Goal: Task Accomplishment & Management: Use online tool/utility

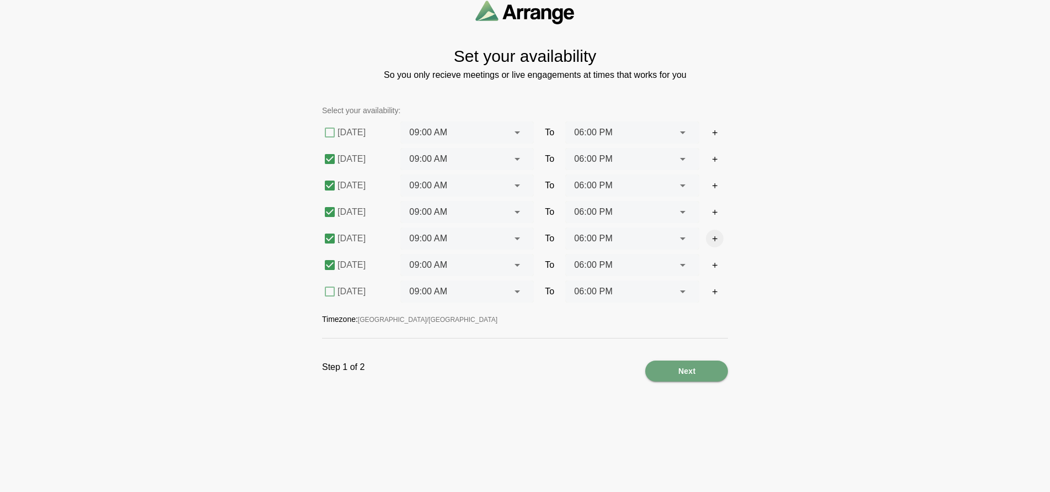
click at [714, 236] on icon "button" at bounding box center [715, 238] width 8 height 8
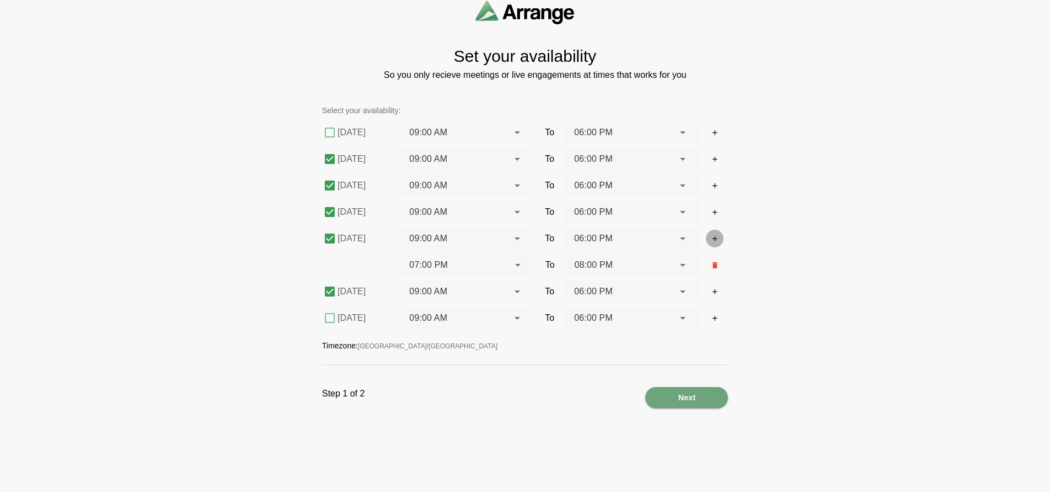
click at [714, 236] on icon "button" at bounding box center [715, 238] width 8 height 8
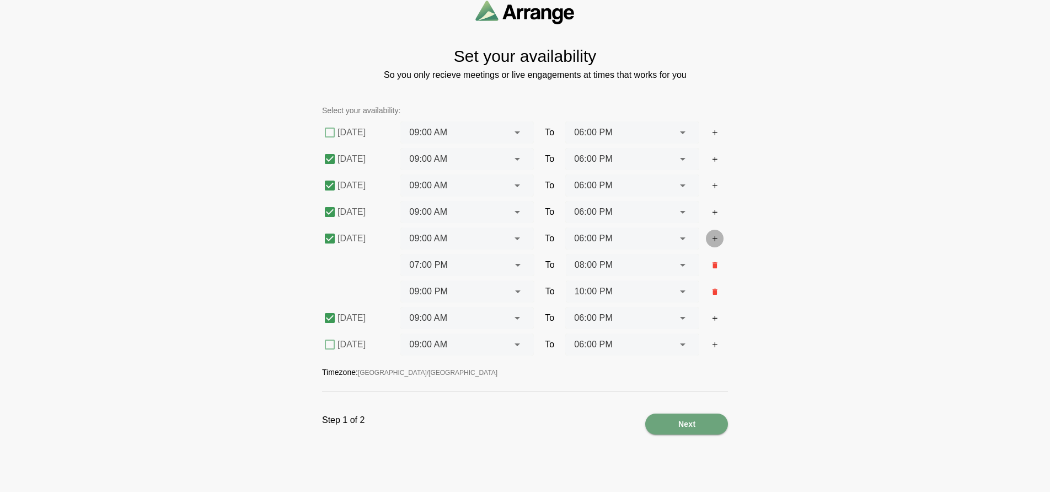
click at [714, 236] on icon "button" at bounding box center [715, 238] width 8 height 8
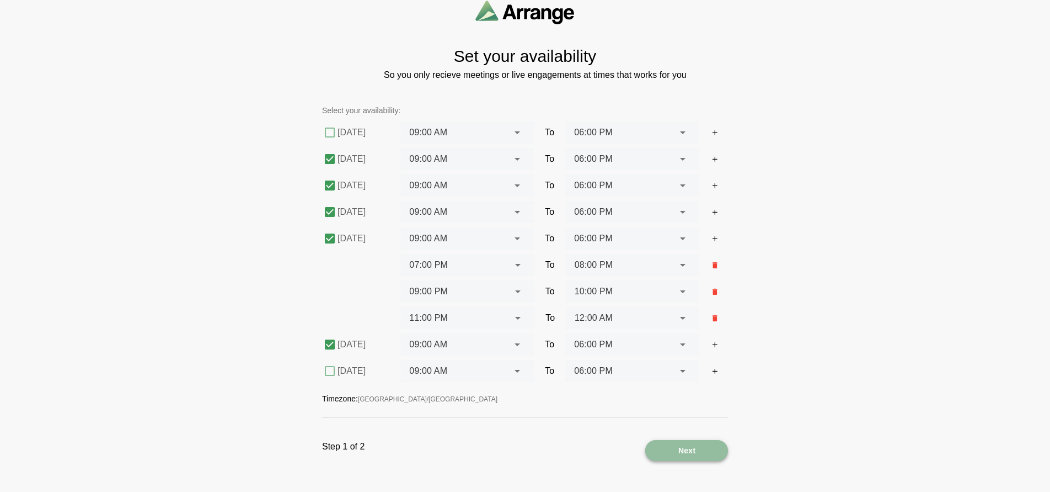
click at [688, 448] on span "Next" at bounding box center [687, 450] width 18 height 21
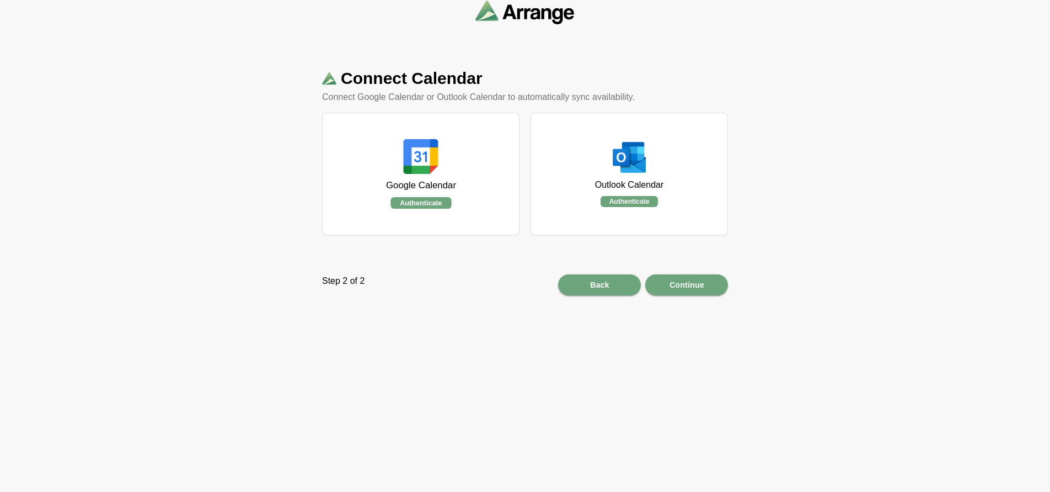
click at [415, 197] on v-button "Authenticate" at bounding box center [421, 203] width 61 height 12
